Goal: Transaction & Acquisition: Purchase product/service

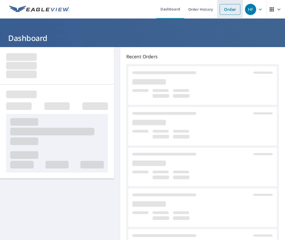
click at [229, 7] on link "Order" at bounding box center [230, 9] width 21 height 11
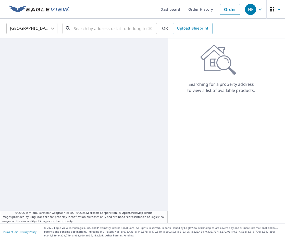
click at [131, 22] on input "text" at bounding box center [110, 28] width 73 height 14
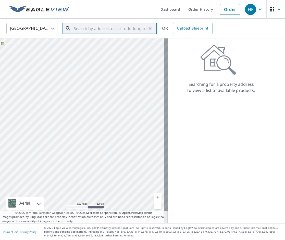
paste input "[STREET_ADDRESS]"
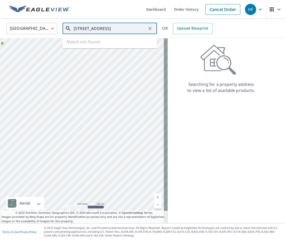
type input "[STREET_ADDRESS]"
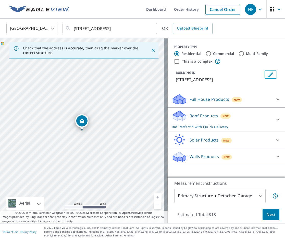
click at [274, 215] on button "Next" at bounding box center [270, 214] width 17 height 11
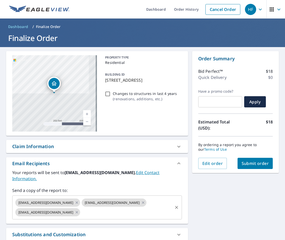
click at [92, 208] on input "text" at bounding box center [126, 213] width 91 height 10
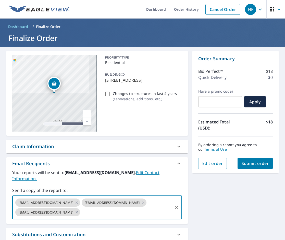
paste input "[EMAIL_ADDRESS][DOMAIN_NAME]"
type input "[EMAIL_ADDRESS][DOMAIN_NAME]"
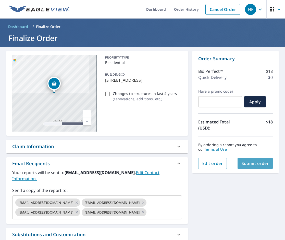
click at [255, 161] on span "Submit order" at bounding box center [254, 164] width 27 height 6
checkbox input "true"
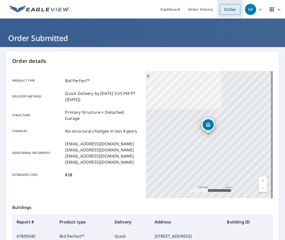
click at [227, 10] on link "Order" at bounding box center [230, 9] width 21 height 11
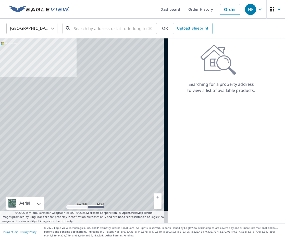
click at [107, 30] on input "text" at bounding box center [110, 28] width 73 height 14
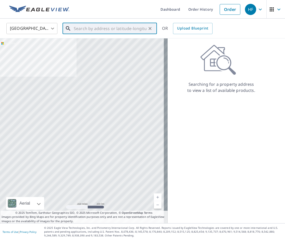
paste input "[STREET_ADDRESS]"
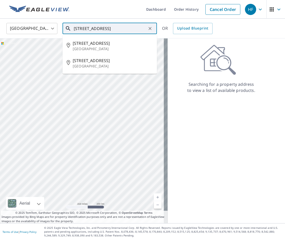
type input "[STREET_ADDRESS]"
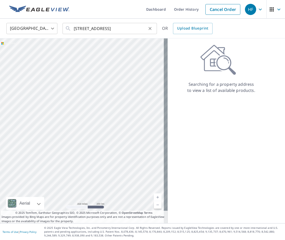
scroll to position [0, 0]
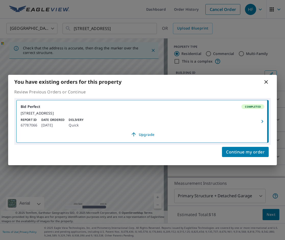
click at [263, 122] on icon "button" at bounding box center [262, 122] width 6 height 6
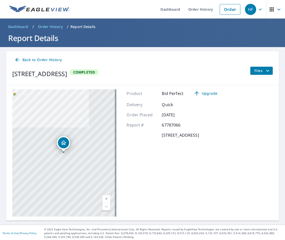
drag, startPoint x: 253, startPoint y: 68, endPoint x: 247, endPoint y: 72, distance: 8.0
click at [254, 68] on span "Files" at bounding box center [262, 71] width 16 height 6
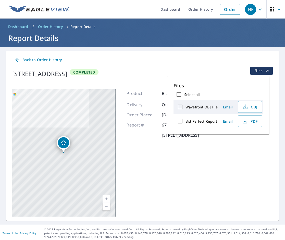
click at [181, 120] on input "Bid Perfect Report" at bounding box center [180, 121] width 11 height 11
checkbox input "true"
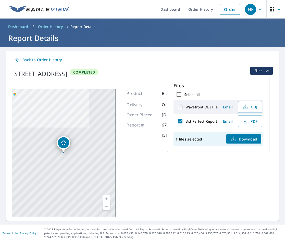
click at [225, 122] on span "Email" at bounding box center [228, 121] width 12 height 5
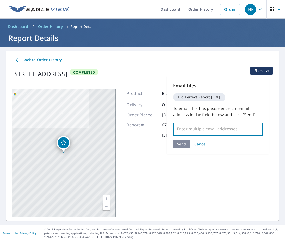
drag, startPoint x: 193, startPoint y: 126, endPoint x: 193, endPoint y: 129, distance: 3.1
click at [193, 126] on input "text" at bounding box center [214, 129] width 78 height 10
paste input "Nmesoma [PERSON_NAME]"
type input "N"
click at [184, 131] on input "text" at bounding box center [214, 129] width 78 height 10
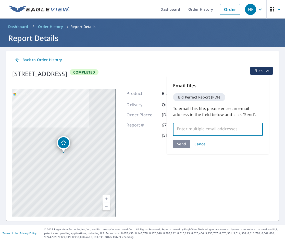
paste input "[EMAIL_ADDRESS][DOMAIN_NAME]"
type input "[EMAIL_ADDRESS][DOMAIN_NAME]"
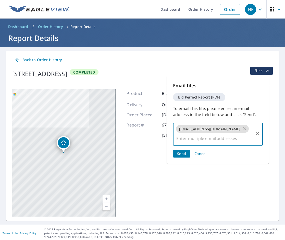
click at [183, 151] on span "Send" at bounding box center [181, 153] width 9 height 5
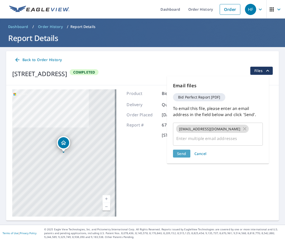
click at [183, 151] on span "Send" at bounding box center [181, 153] width 9 height 5
